Goal: Transaction & Acquisition: Download file/media

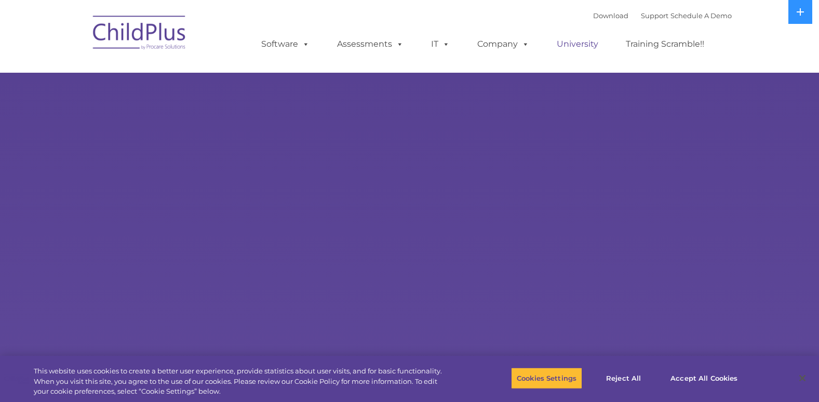
select select "MEDIUM"
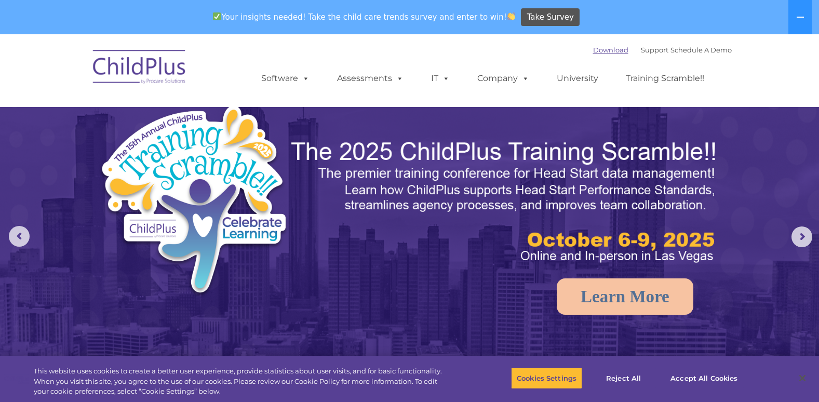
click at [597, 49] on link "Download" at bounding box center [610, 50] width 35 height 8
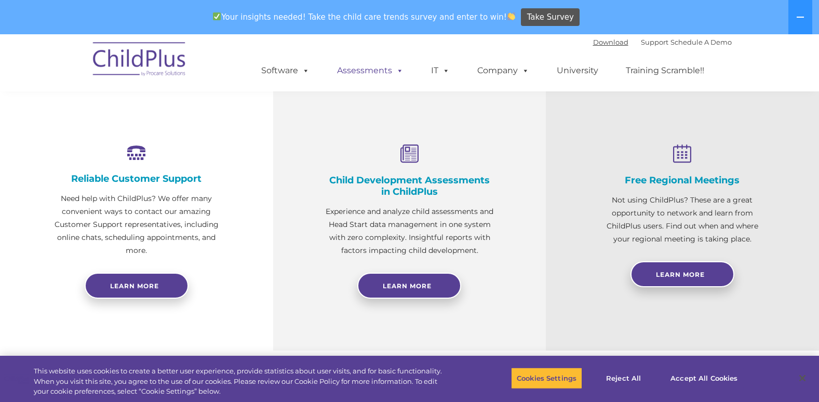
scroll to position [356, 0]
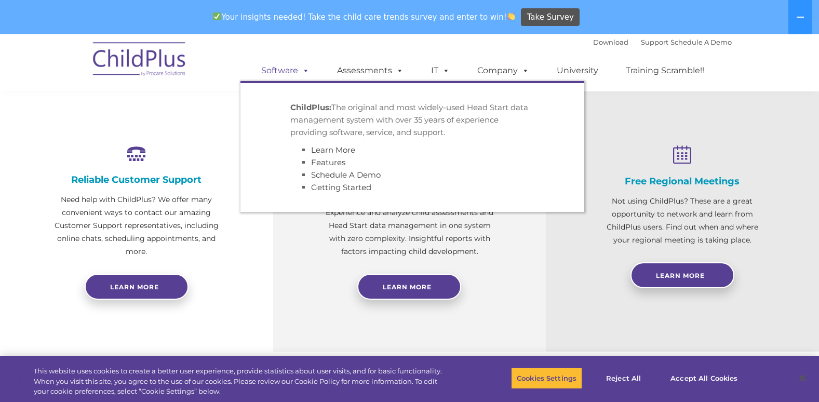
click at [292, 76] on link "Software" at bounding box center [285, 70] width 69 height 21
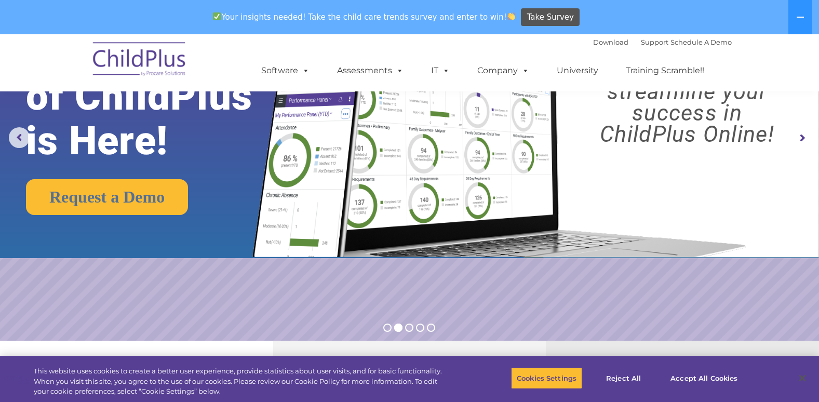
scroll to position [97, 0]
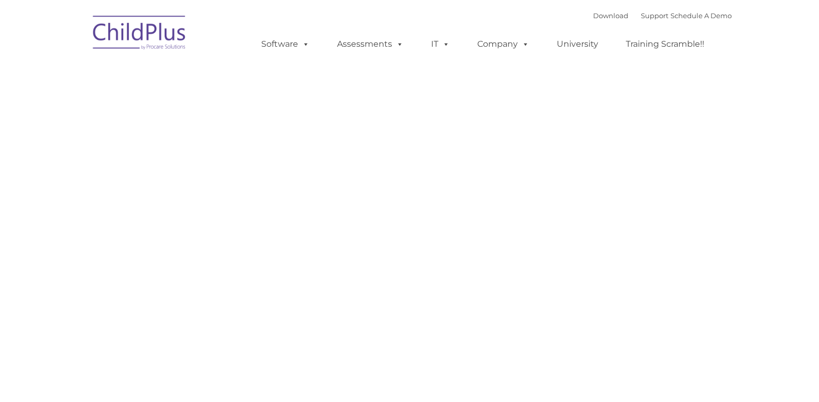
type input ""
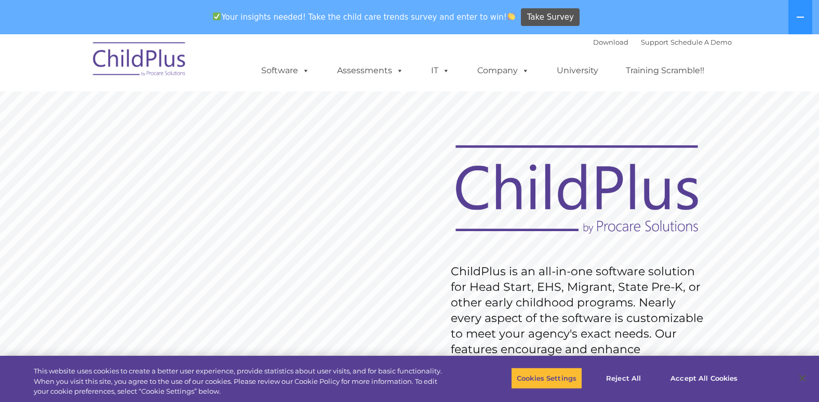
click at [608, 47] on div "Download Support | Schedule A Demo " at bounding box center [662, 42] width 139 height 16
click at [605, 44] on link "Download" at bounding box center [610, 42] width 35 height 8
